Goal: Book appointment/travel/reservation

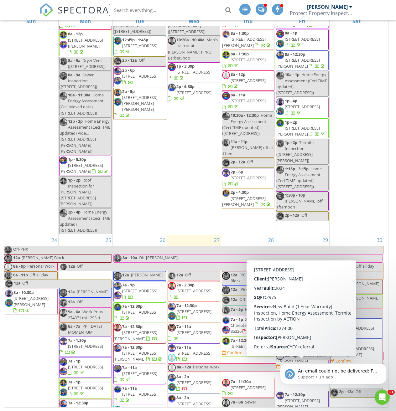
scroll to position [1471, 0]
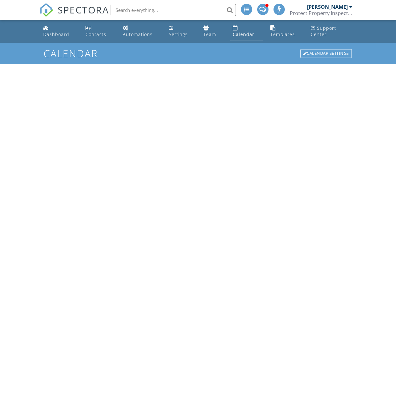
click at [327, 64] on html "SPECTORA Dylan Thomas Protect Property Inspections Role: Inspector Change Role …" at bounding box center [198, 32] width 396 height 64
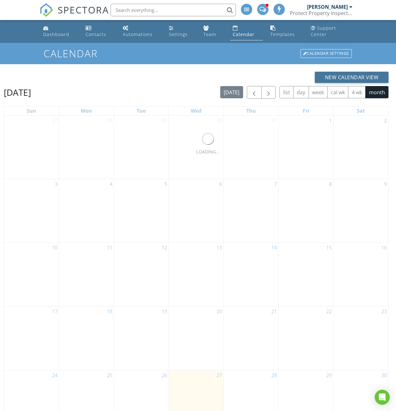
click at [327, 76] on button "New Calendar View" at bounding box center [352, 77] width 74 height 11
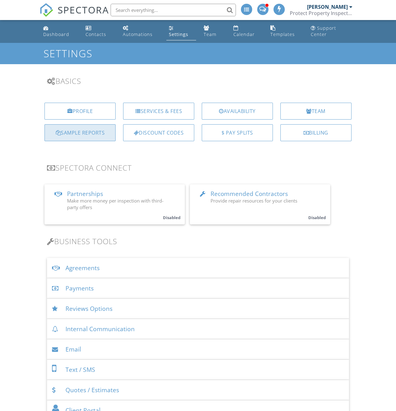
click at [98, 133] on div "Sample Reports" at bounding box center [79, 132] width 71 height 17
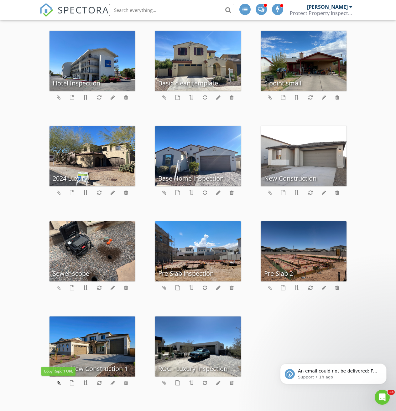
click at [59, 384] on icon at bounding box center [59, 382] width 4 height 5
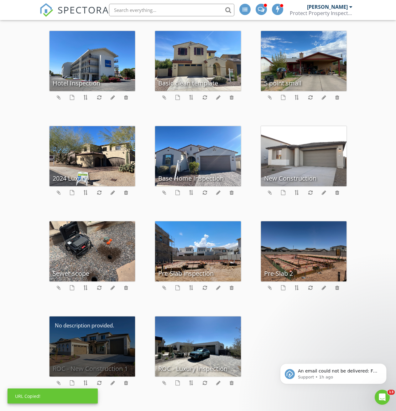
click at [83, 356] on div "ROC - New Construction 1" at bounding box center [91, 347] width 85 height 60
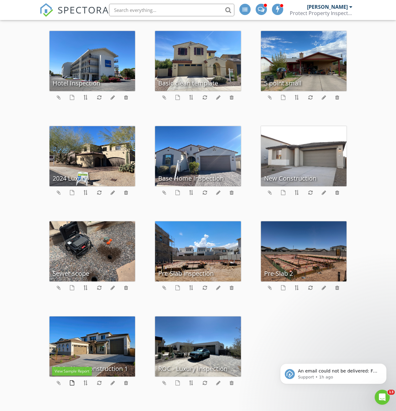
click at [72, 382] on icon at bounding box center [72, 382] width 4 height 5
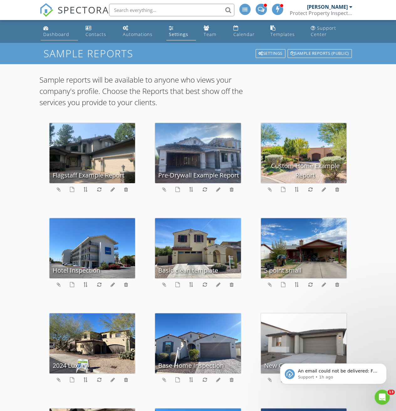
click at [59, 30] on link "Dashboard" at bounding box center [59, 32] width 37 height 18
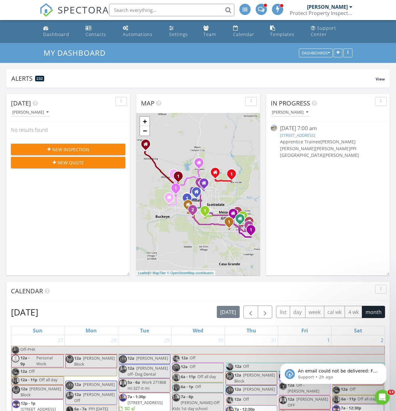
click at [137, 11] on input "text" at bounding box center [171, 10] width 125 height 13
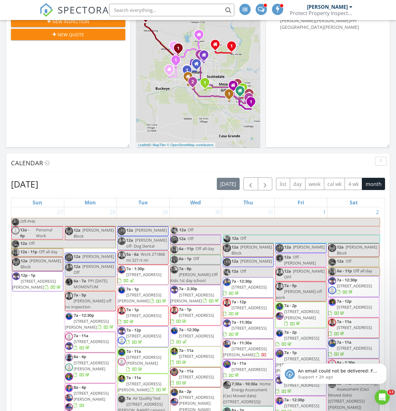
scroll to position [166, 0]
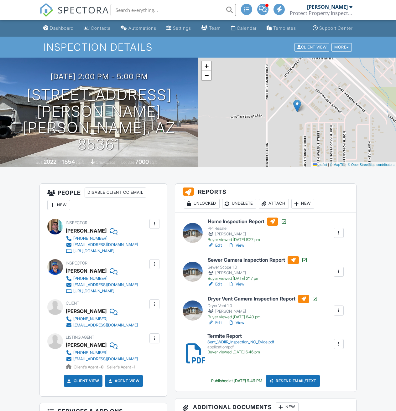
click at [239, 249] on link "View" at bounding box center [236, 245] width 16 height 6
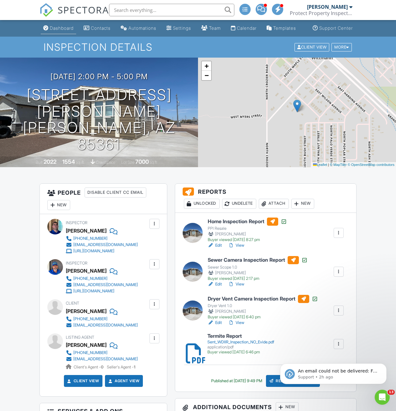
click at [50, 31] on div "Dashboard" at bounding box center [62, 27] width 24 height 5
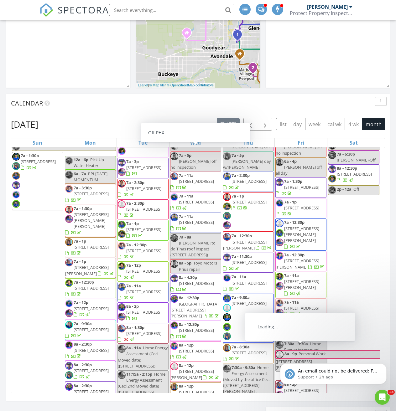
scroll to position [2035, 0]
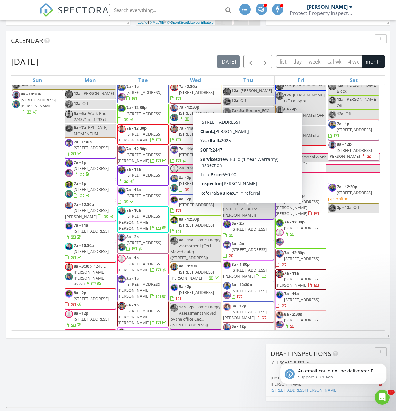
scroll to position [2067, 0]
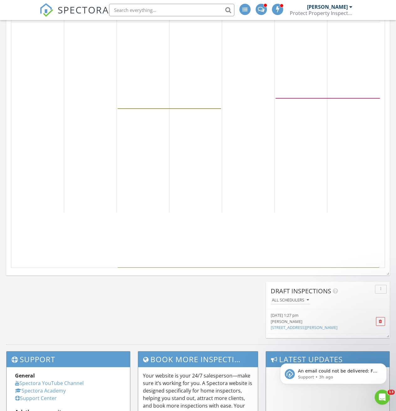
scroll to position [2595, 0]
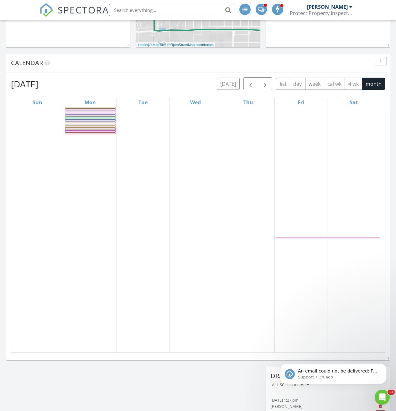
scroll to position [34, 0]
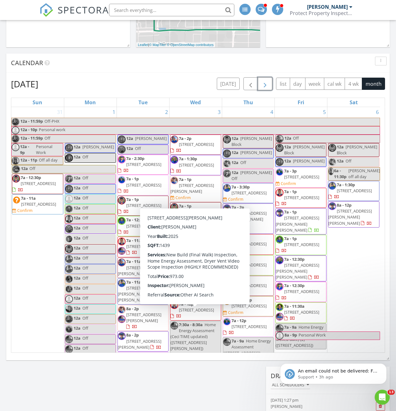
click at [266, 85] on span "button" at bounding box center [265, 84] width 8 height 8
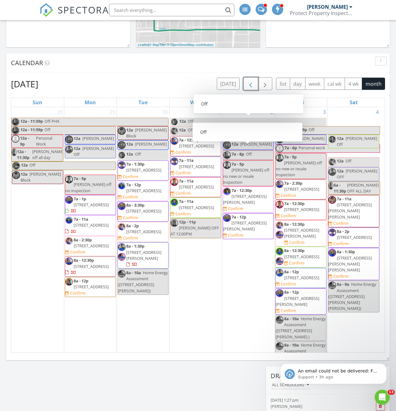
click at [253, 82] on span "button" at bounding box center [251, 84] width 8 height 8
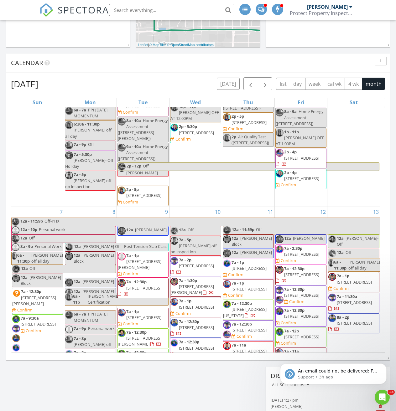
scroll to position [470, 0]
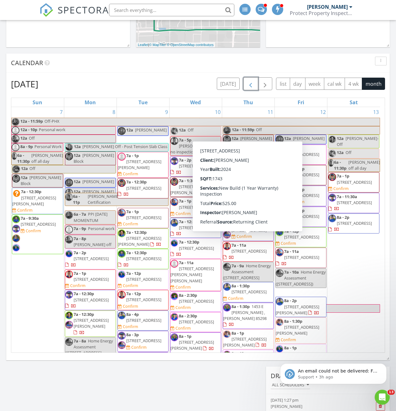
click at [251, 270] on div "11 12a - 11:59p Off 12a [PERSON_NAME][GEOGRAPHIC_DATA] 12a [PERSON_NAME] 7a - 1…" at bounding box center [248, 359] width 52 height 505
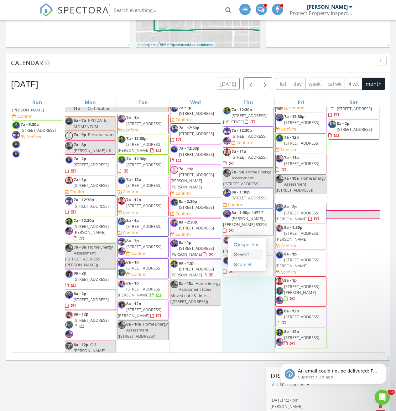
click at [249, 252] on link "Event" at bounding box center [246, 255] width 32 height 10
select select "8"
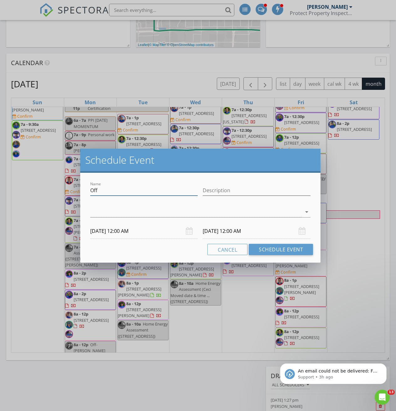
click at [104, 191] on input "Off" at bounding box center [144, 190] width 108 height 10
type input "[PERSON_NAME] Expo"
type input "Expo"
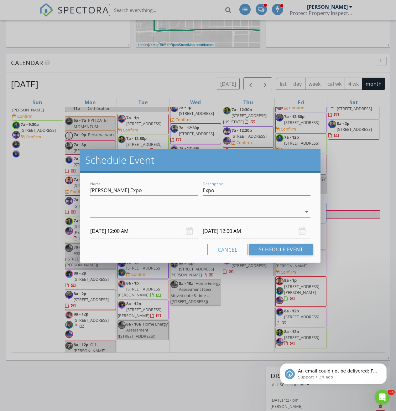
click at [190, 231] on div "[DATE] 12:00 AM" at bounding box center [144, 231] width 108 height 15
click at [158, 233] on input "[DATE] 12:00 AM" at bounding box center [144, 231] width 108 height 15
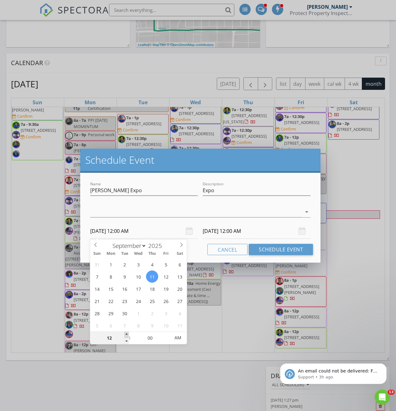
type input "01"
type input "[DATE] 1:00 AM"
click at [126, 337] on span at bounding box center [126, 335] width 4 height 6
type input "02"
type input "[DATE] 2:00 AM"
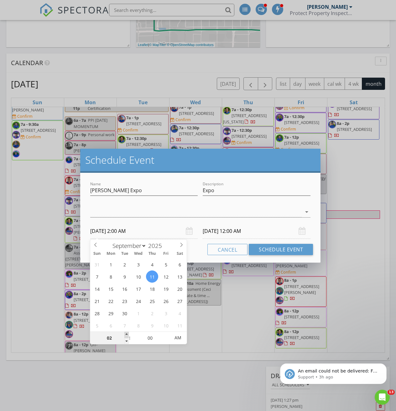
click at [126, 337] on span at bounding box center [126, 335] width 4 height 6
type input "03"
type input "[DATE] 3:00 AM"
click at [126, 337] on span at bounding box center [126, 335] width 4 height 6
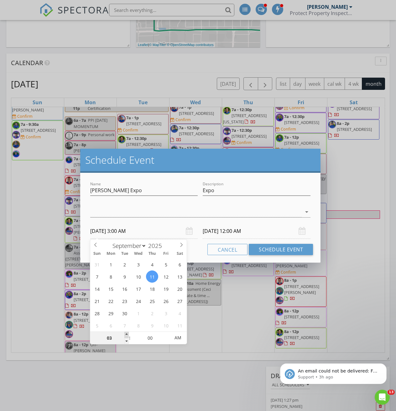
click at [126, 337] on span at bounding box center [126, 335] width 4 height 6
type input "05"
type input "[DATE] 5:00 AM"
click at [126, 337] on span at bounding box center [126, 335] width 4 height 6
type input "06"
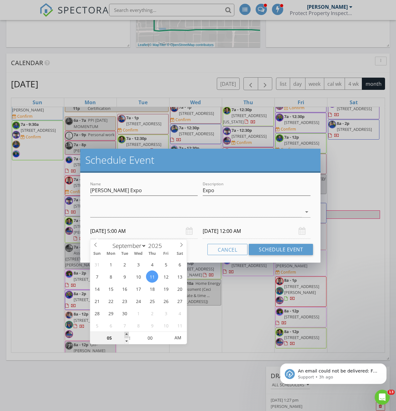
type input "[DATE] 6:00 AM"
click at [126, 337] on span at bounding box center [126, 335] width 4 height 6
type input "07"
type input "[DATE] 7:00 AM"
click at [126, 337] on span at bounding box center [126, 335] width 4 height 6
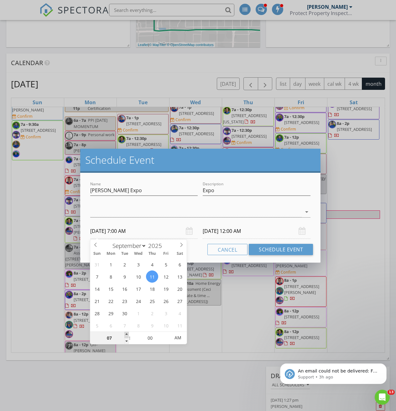
type input "08"
type input "[DATE] 8:00 AM"
click at [226, 235] on input "[DATE] 8:00 AM" at bounding box center [257, 231] width 108 height 15
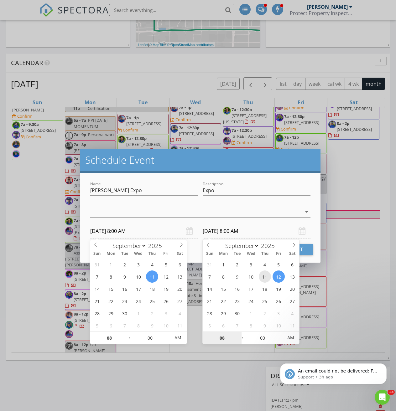
type input "[DATE] 8:00 AM"
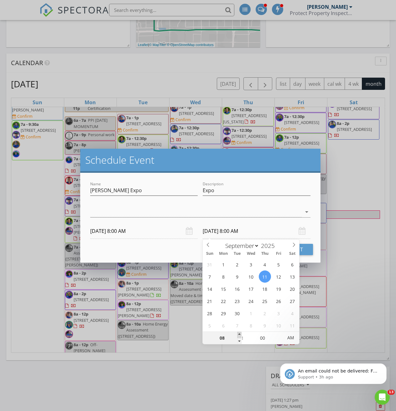
type input "09"
type input "[DATE] 9:00 AM"
click at [239, 335] on span at bounding box center [239, 335] width 4 height 6
type input "10"
type input "[DATE] 10:00 AM"
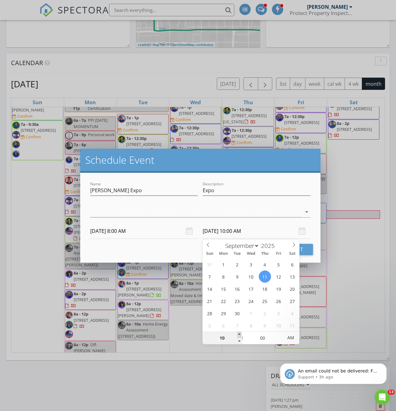
click at [239, 335] on span at bounding box center [239, 335] width 4 height 6
type input "12"
type input "[DATE] 12:00 PM"
click at [239, 335] on span at bounding box center [239, 335] width 4 height 6
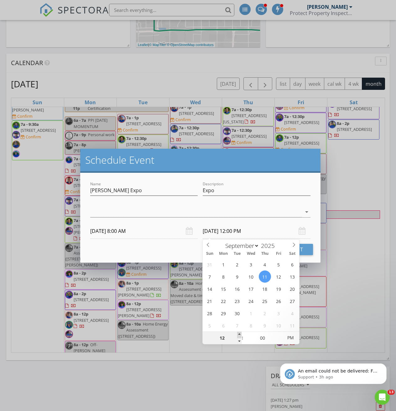
click at [239, 335] on span at bounding box center [239, 335] width 4 height 6
type input "03"
type input "[DATE] 3:00 PM"
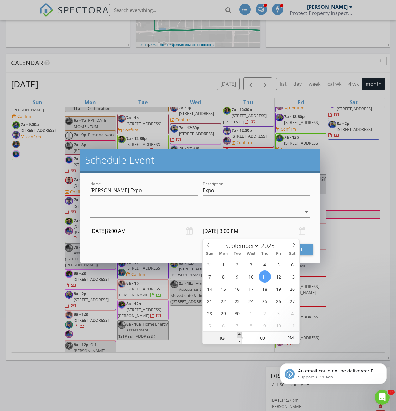
click at [239, 335] on span at bounding box center [239, 335] width 4 height 6
type input "05"
type input "[DATE] 5:00 PM"
click at [241, 339] on span at bounding box center [239, 341] width 4 height 6
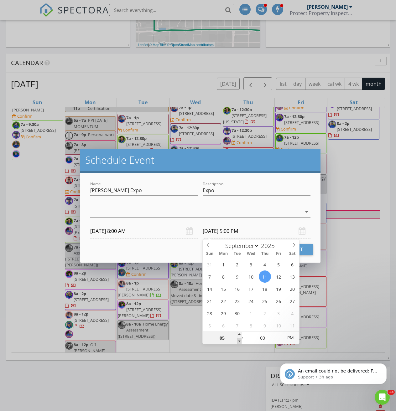
type input "04"
type input "[DATE] 4:00 PM"
click at [276, 163] on h2 "Schedule Event" at bounding box center [200, 160] width 230 height 13
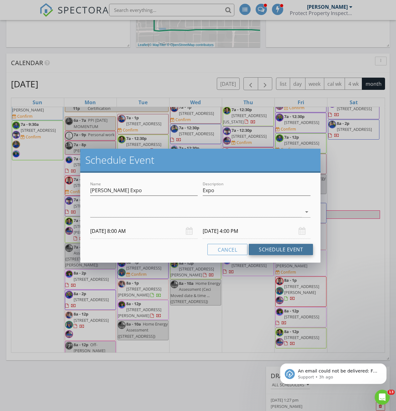
click at [285, 253] on button "Schedule Event" at bounding box center [281, 249] width 64 height 11
click at [164, 214] on div at bounding box center [195, 212] width 211 height 10
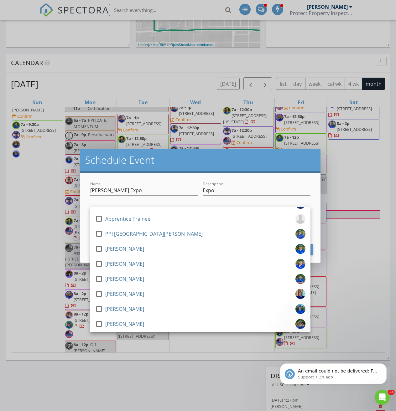
scroll to position [282, 0]
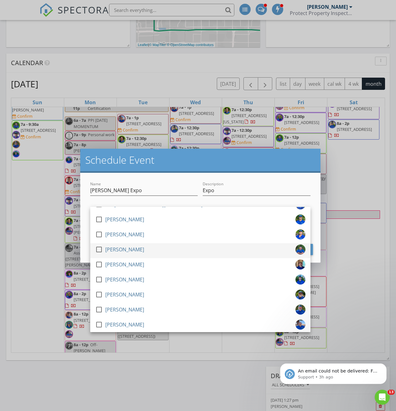
click at [125, 248] on div "[PERSON_NAME]" at bounding box center [124, 250] width 39 height 10
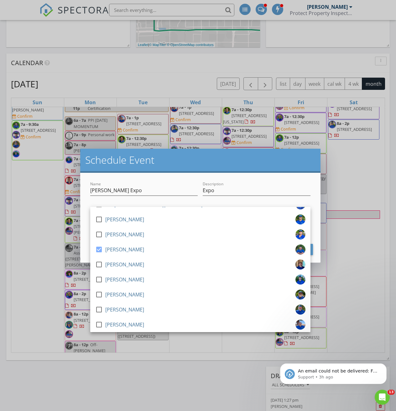
click at [162, 162] on h2 "Schedule Event" at bounding box center [200, 160] width 230 height 13
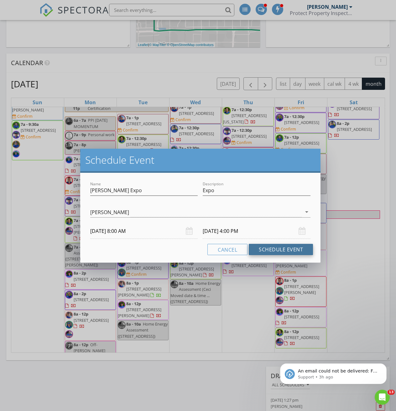
click at [266, 250] on button "Schedule Event" at bounding box center [281, 249] width 64 height 11
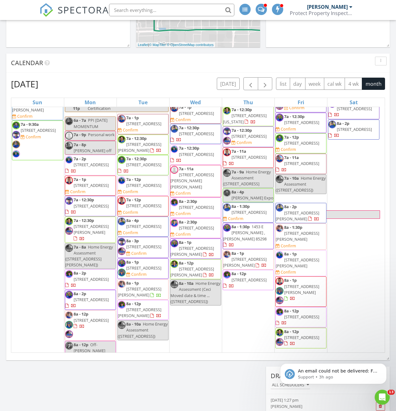
scroll to position [0, 0]
